Goal: Task Accomplishment & Management: Use online tool/utility

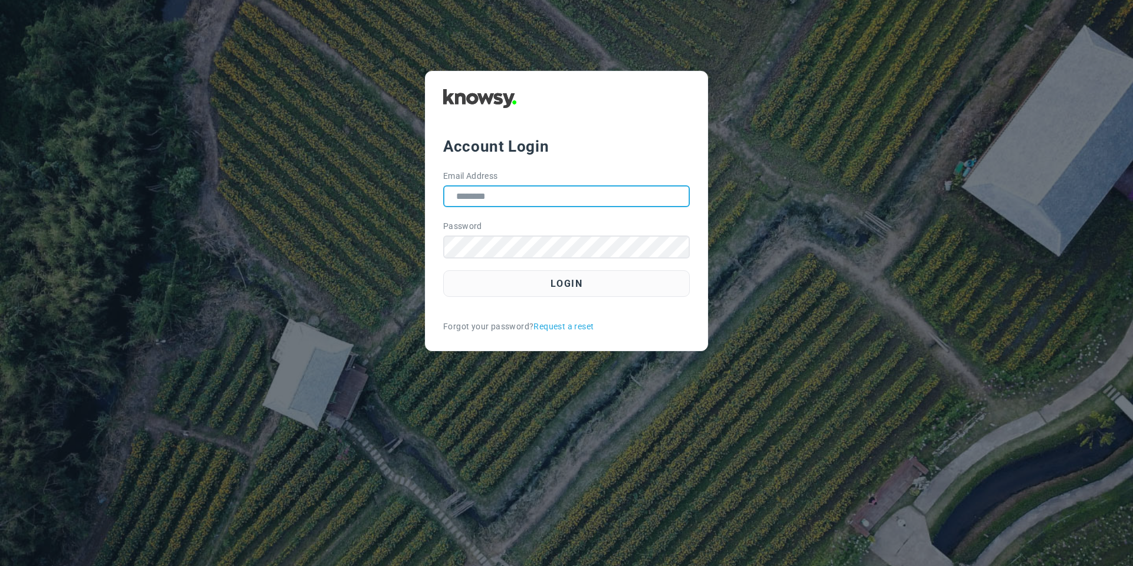
type input "**********"
click at [506, 299] on div "**********" at bounding box center [566, 211] width 283 height 280
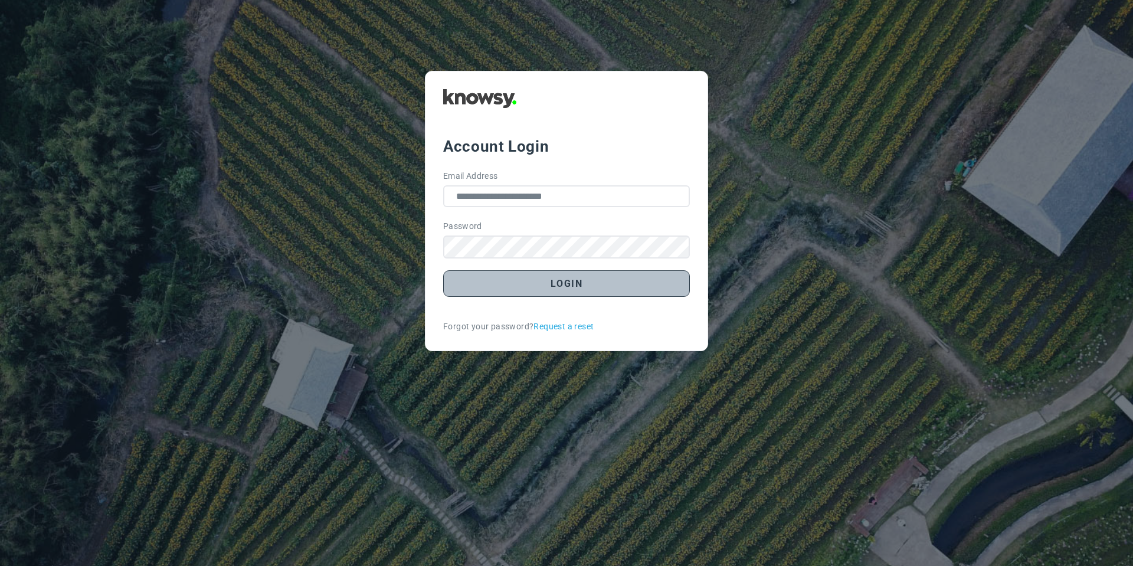
click at [507, 290] on button "Login" at bounding box center [566, 283] width 247 height 27
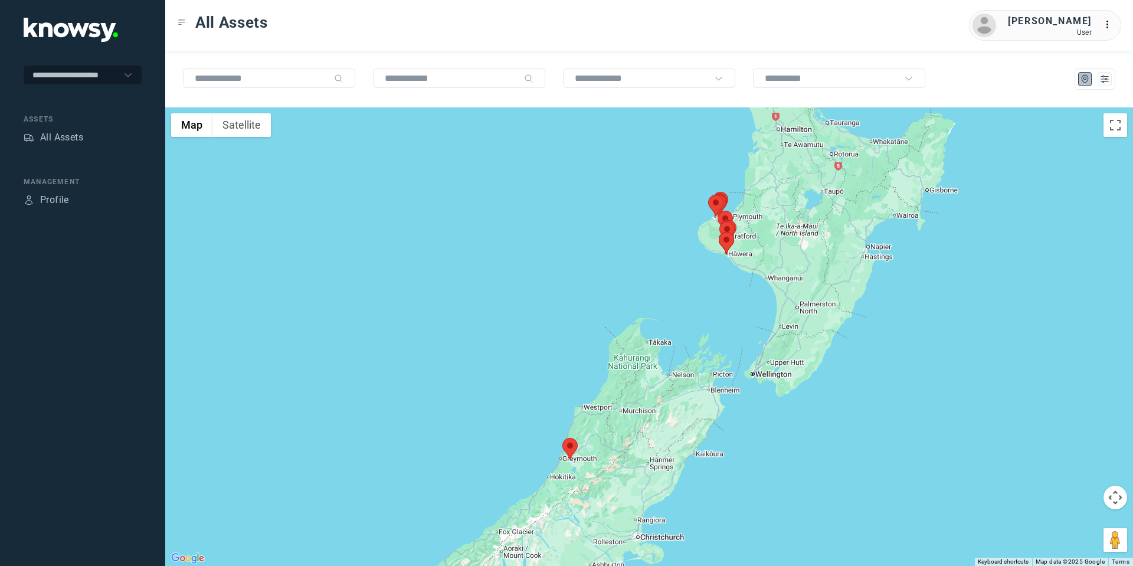
click at [562, 438] on area at bounding box center [562, 438] width 0 height 0
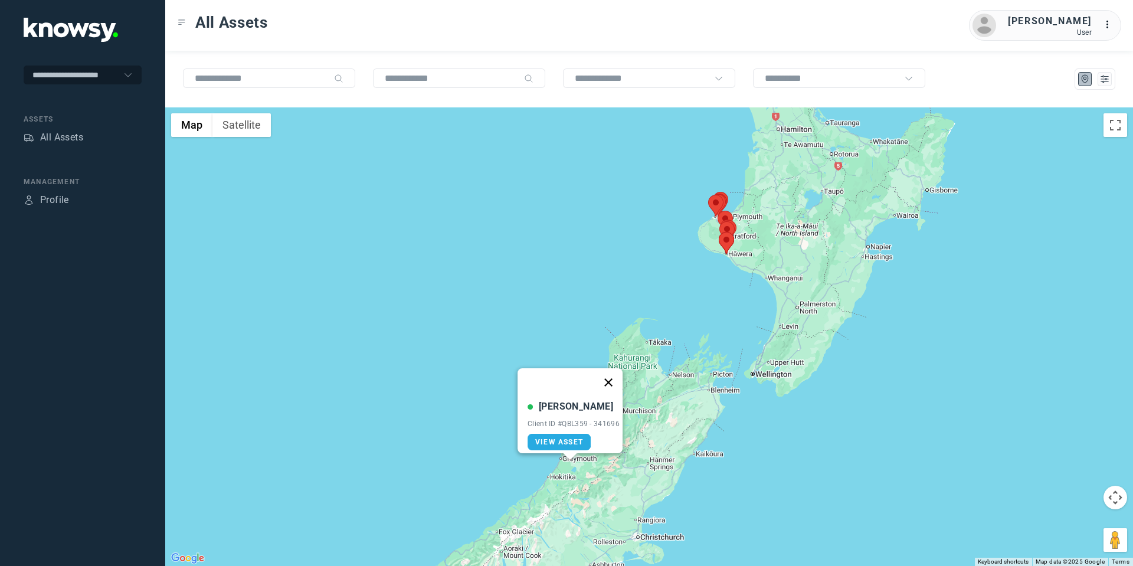
click at [613, 376] on button "Close" at bounding box center [608, 382] width 28 height 28
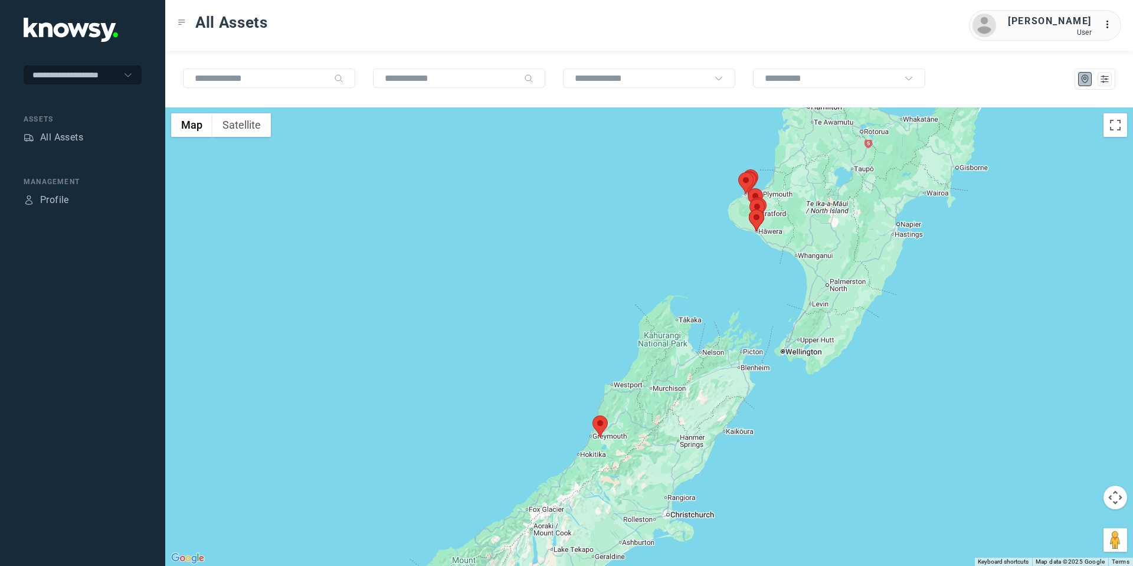
click at [592, 415] on area at bounding box center [592, 415] width 0 height 0
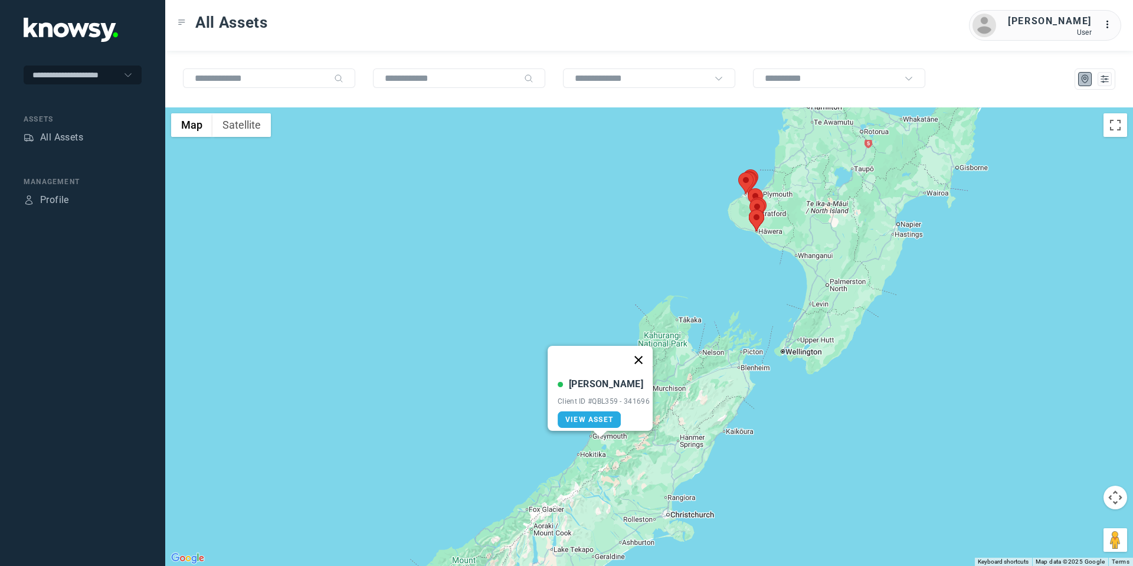
click at [642, 347] on button "Close" at bounding box center [638, 360] width 28 height 28
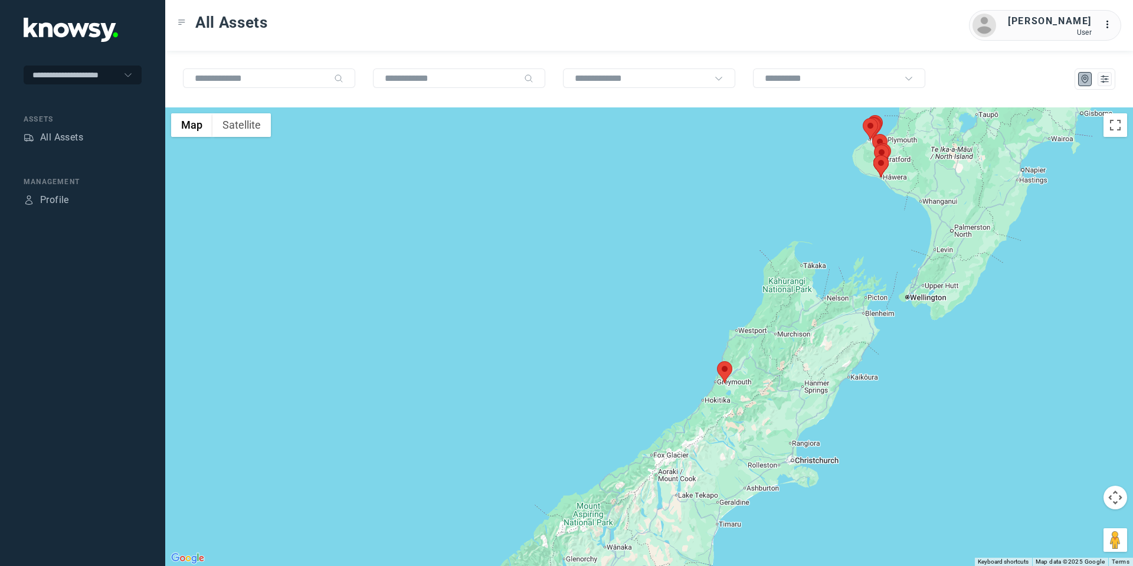
click at [873, 155] on area at bounding box center [873, 155] width 0 height 0
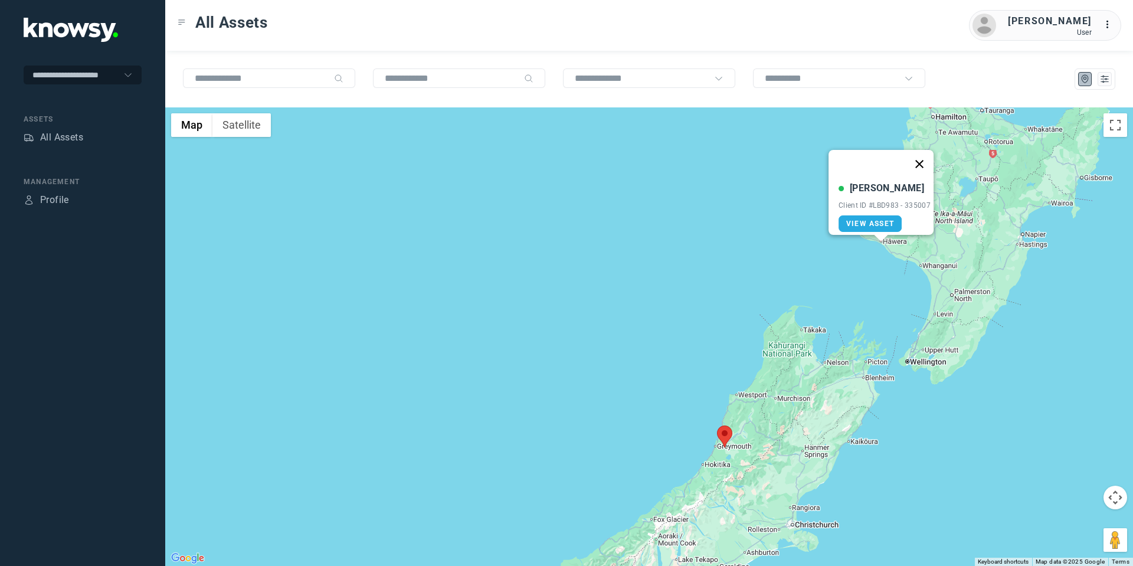
click at [925, 157] on button "Close" at bounding box center [919, 164] width 28 height 28
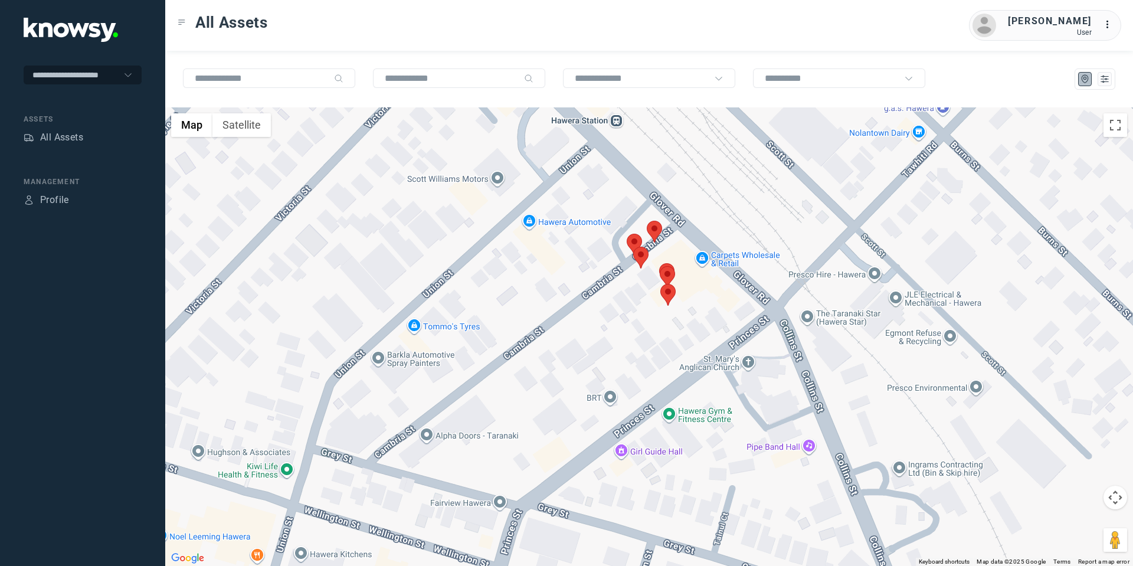
click at [647, 221] on area at bounding box center [647, 221] width 0 height 0
click at [627, 234] on area at bounding box center [627, 234] width 0 height 0
click at [633, 247] on area at bounding box center [633, 247] width 0 height 0
click at [660, 266] on area at bounding box center [660, 266] width 0 height 0
click at [709, 202] on button "Close" at bounding box center [706, 211] width 28 height 28
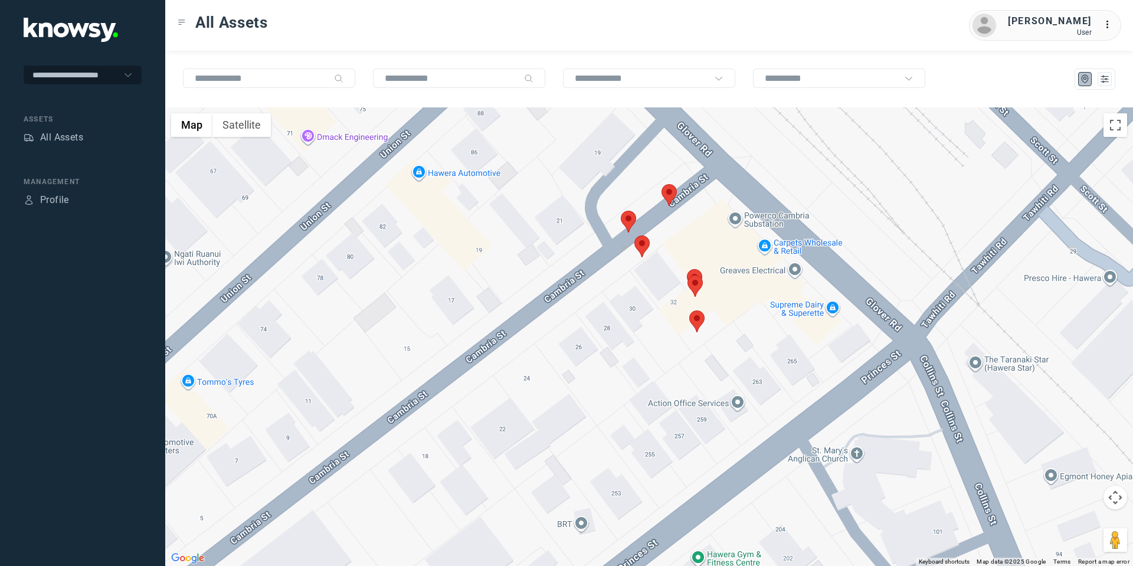
click at [705, 321] on div "To navigate, press the arrow keys." at bounding box center [649, 336] width 968 height 459
click at [689, 310] on area at bounding box center [689, 310] width 0 height 0
click at [739, 248] on button "Close" at bounding box center [737, 255] width 28 height 28
click at [687, 275] on area at bounding box center [687, 275] width 0 height 0
click at [739, 210] on button "Close" at bounding box center [733, 219] width 28 height 28
